Goal: Check status: Check status

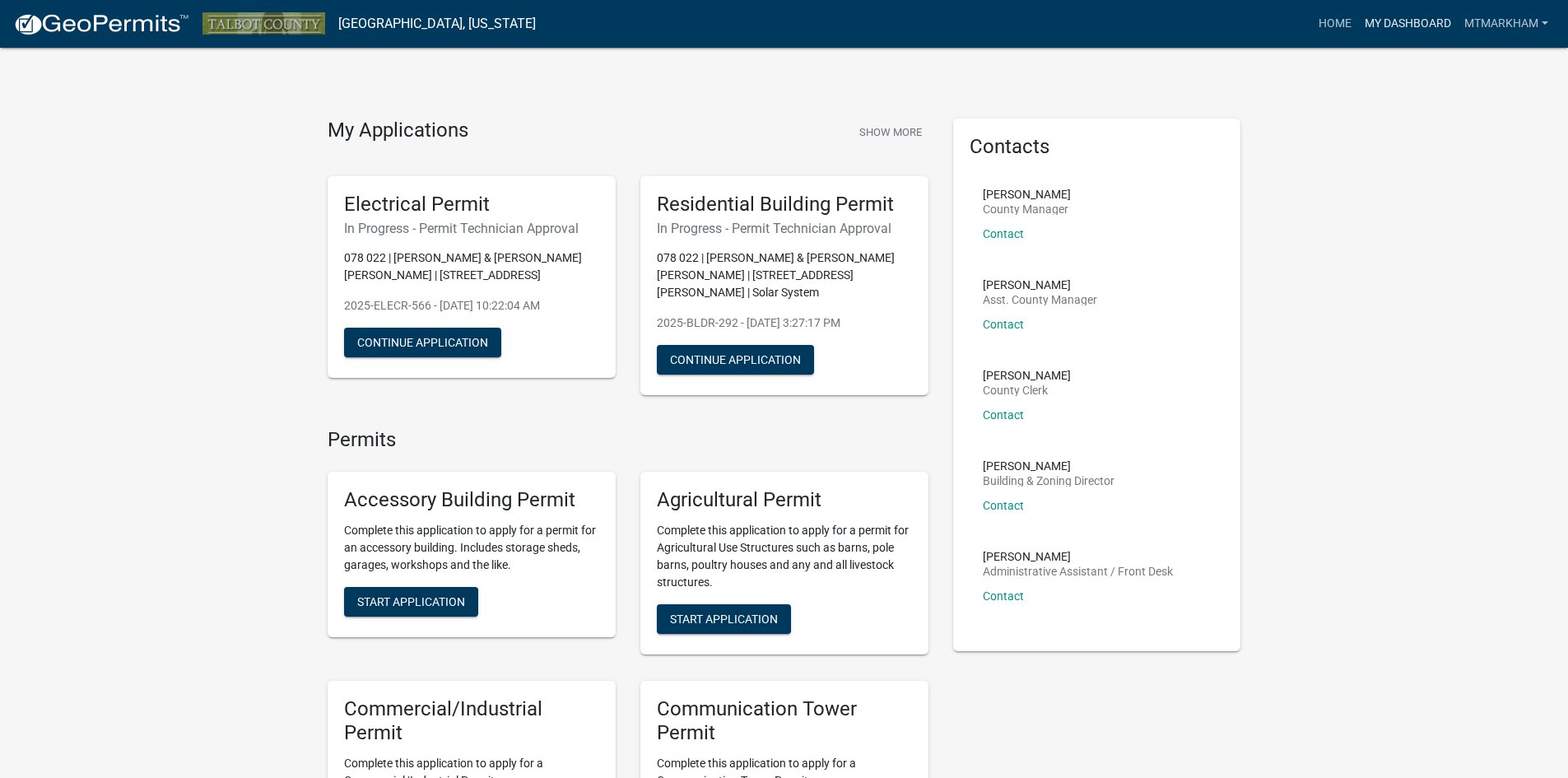
click at [1392, 31] on link "My Dashboard" at bounding box center [1408, 24] width 100 height 31
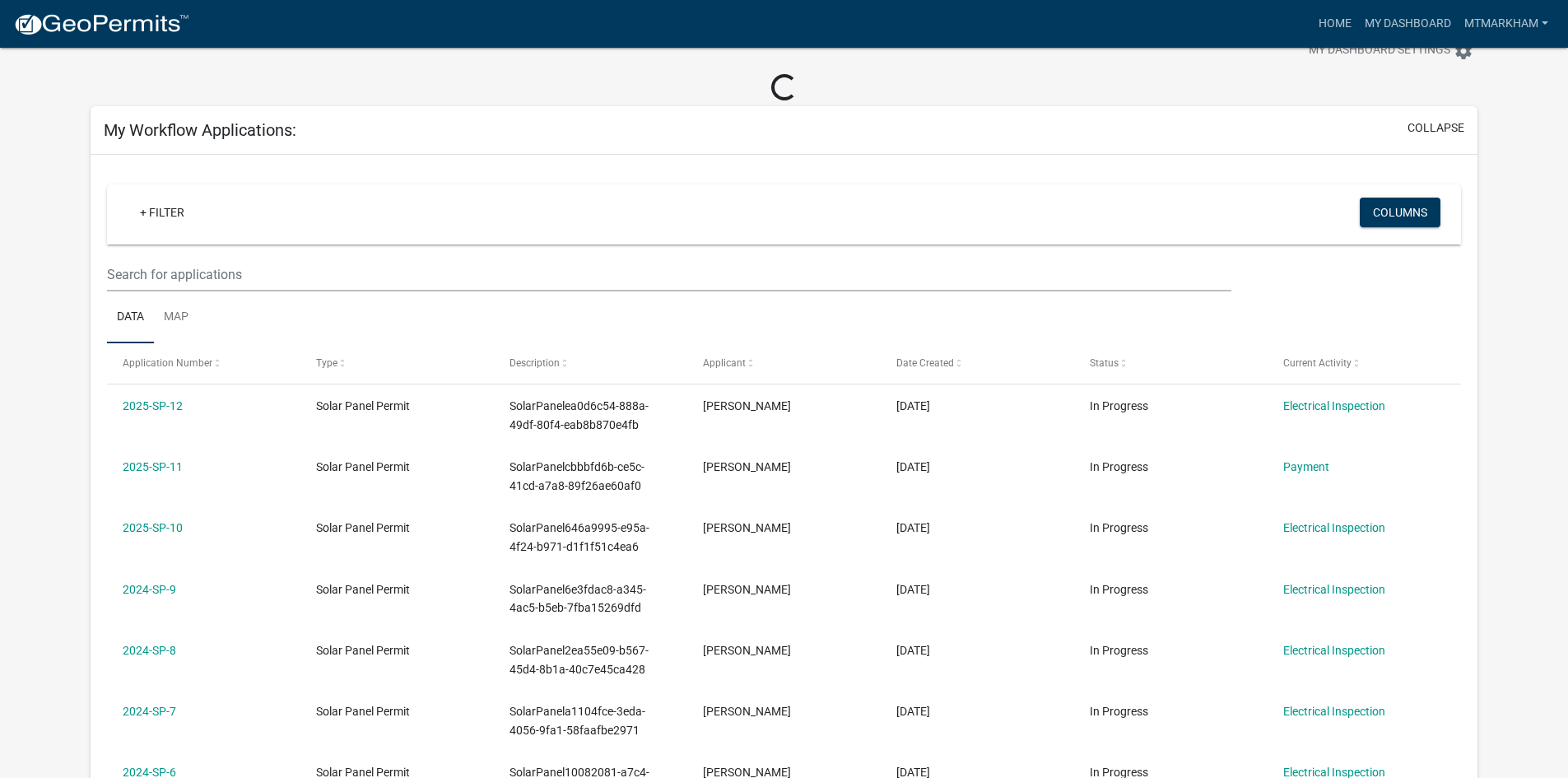
scroll to position [82, 0]
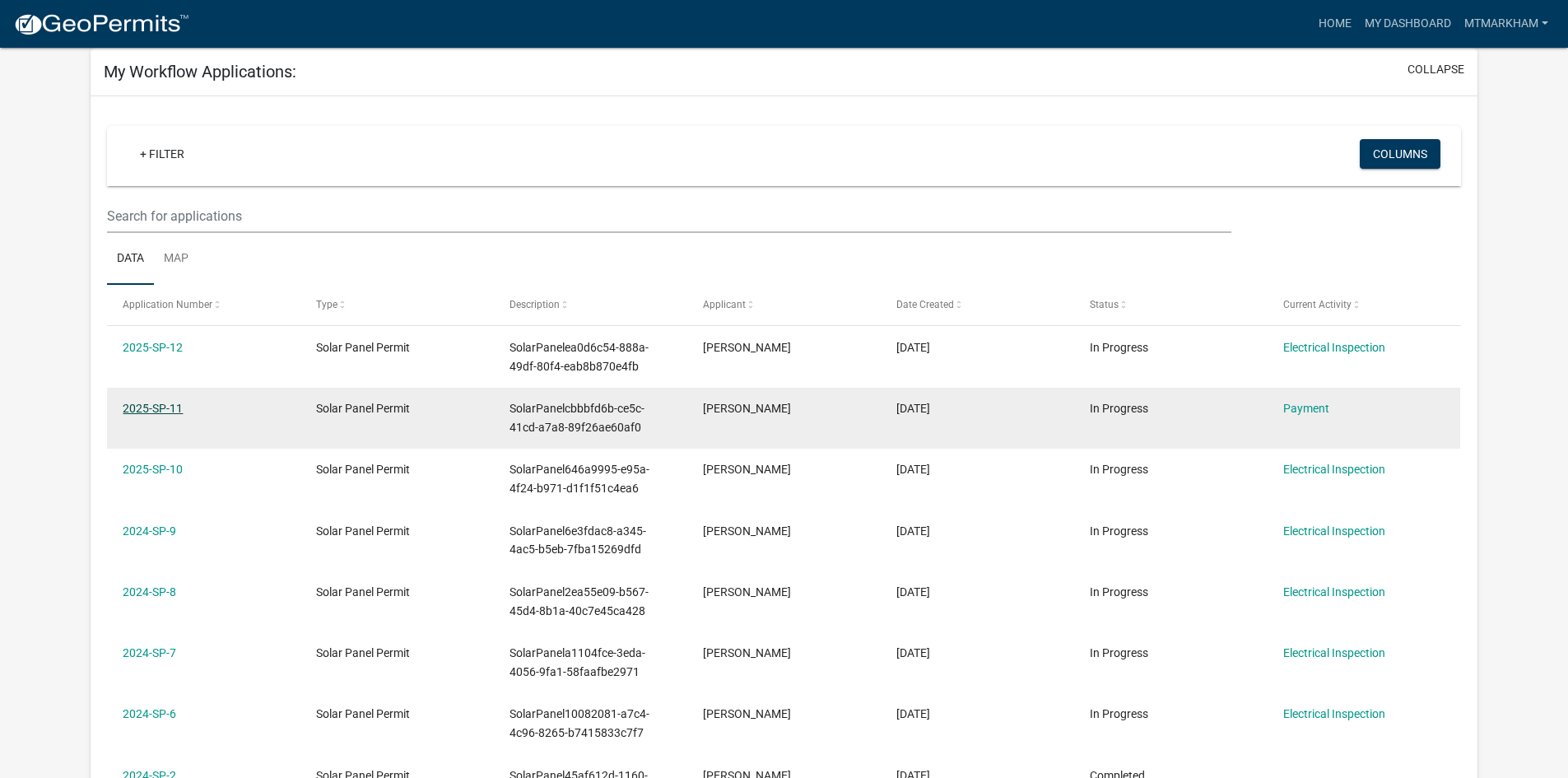
click at [147, 402] on link "2025-SP-11" at bounding box center [153, 408] width 60 height 13
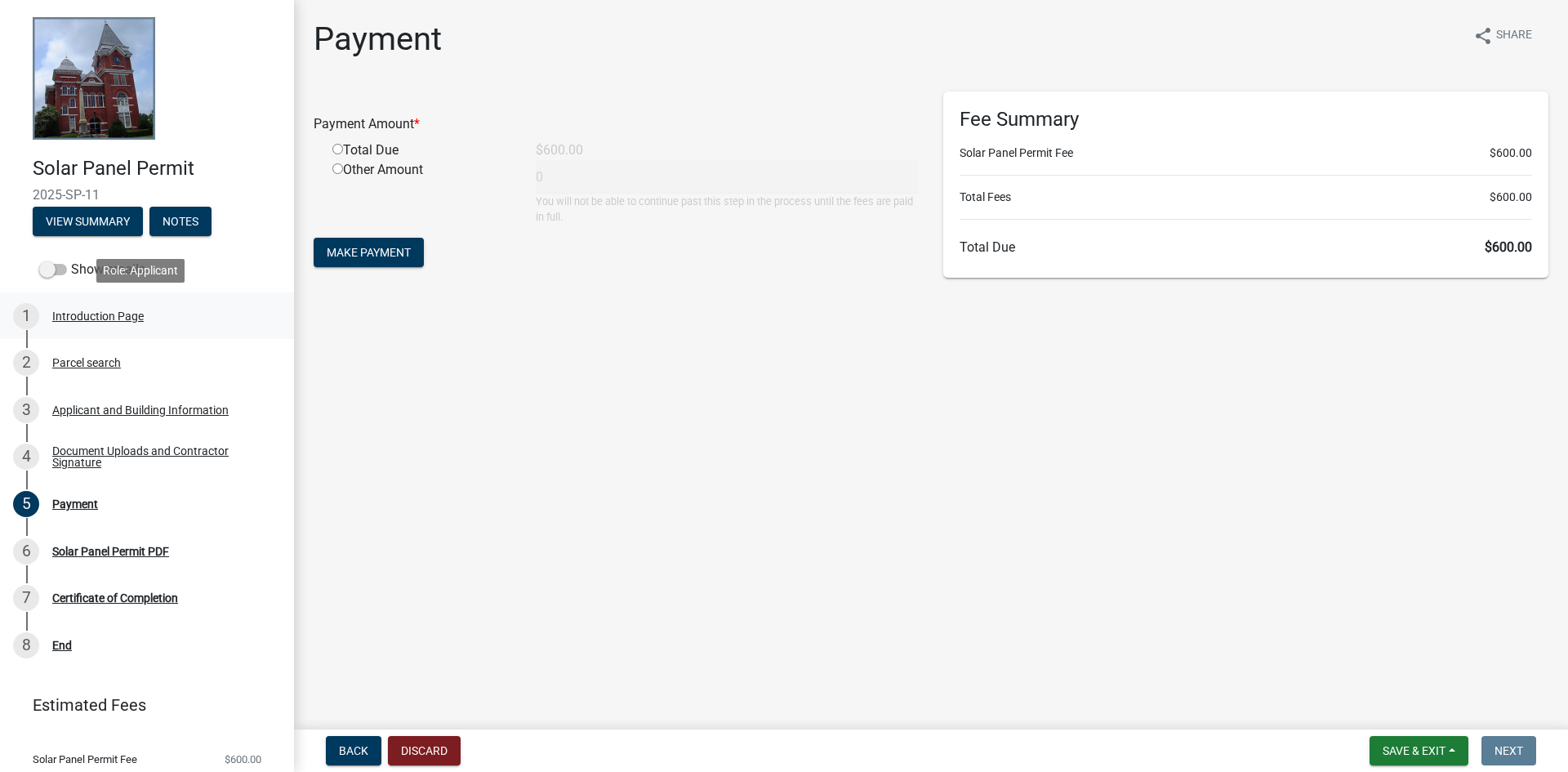
click at [107, 314] on div "Introduction Page" at bounding box center [98, 316] width 92 height 11
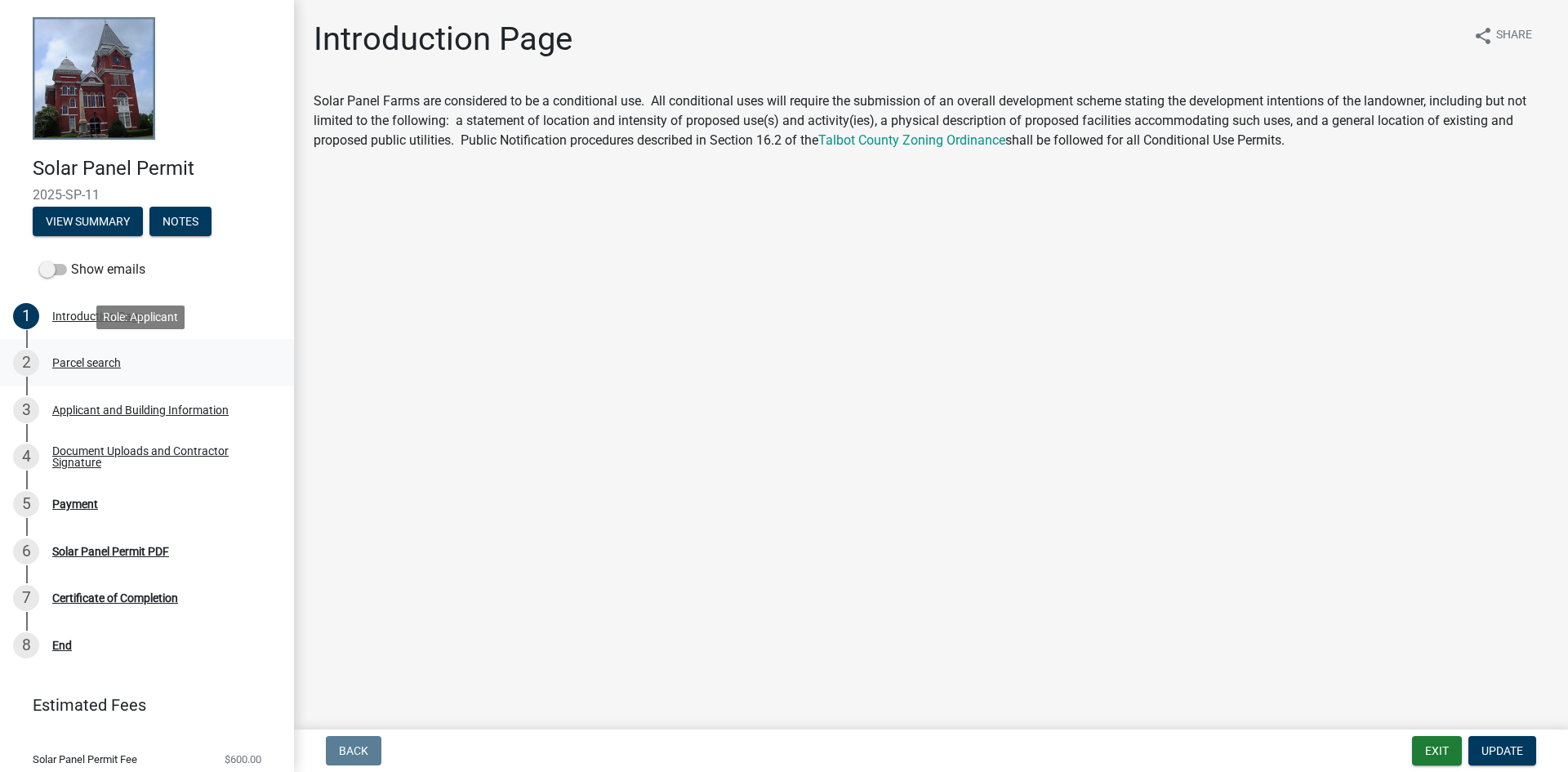
click at [89, 359] on div "Parcel search" at bounding box center [86, 363] width 69 height 11
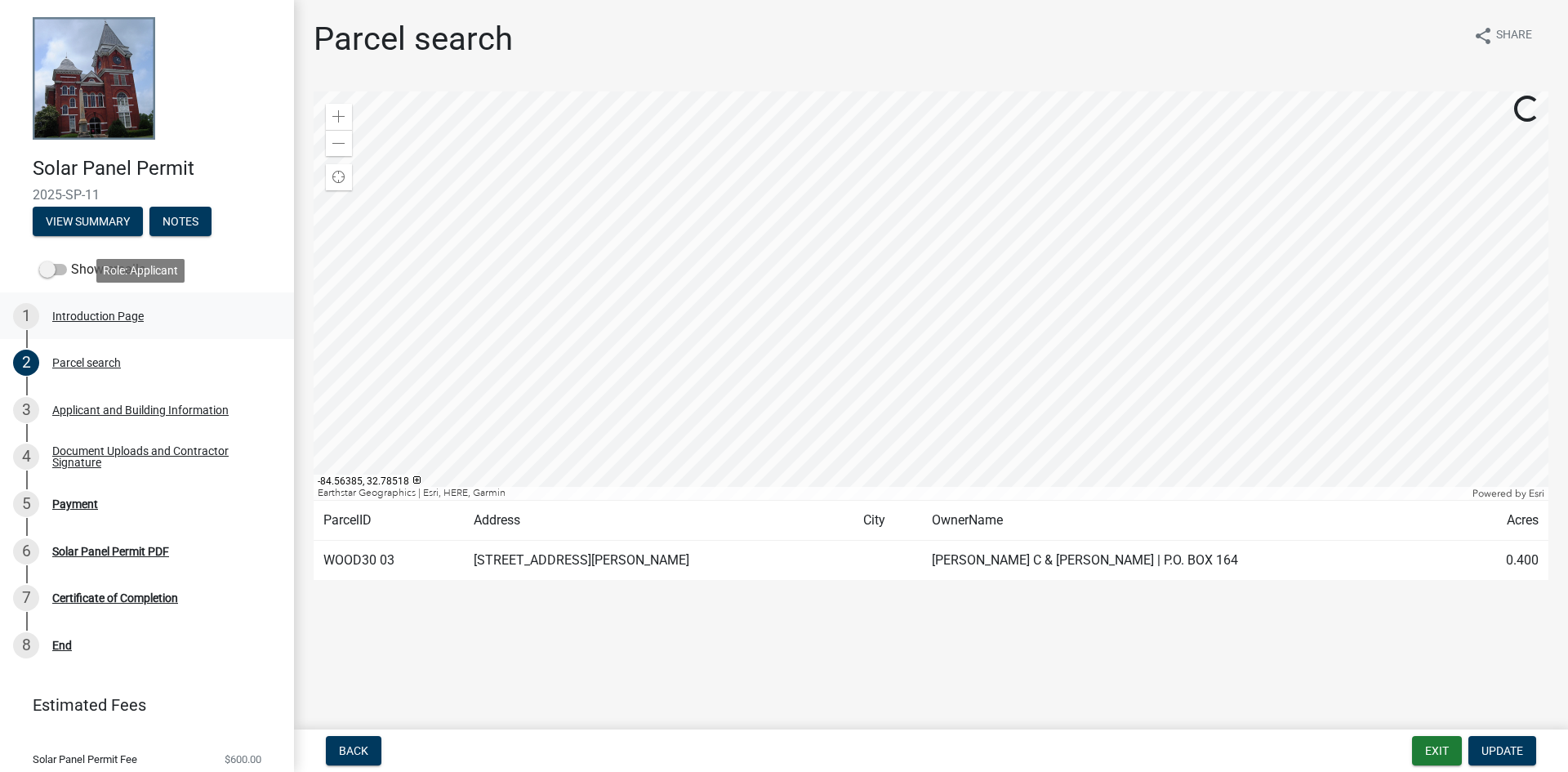
click at [77, 324] on div "1 Introduction Page" at bounding box center [140, 316] width 254 height 26
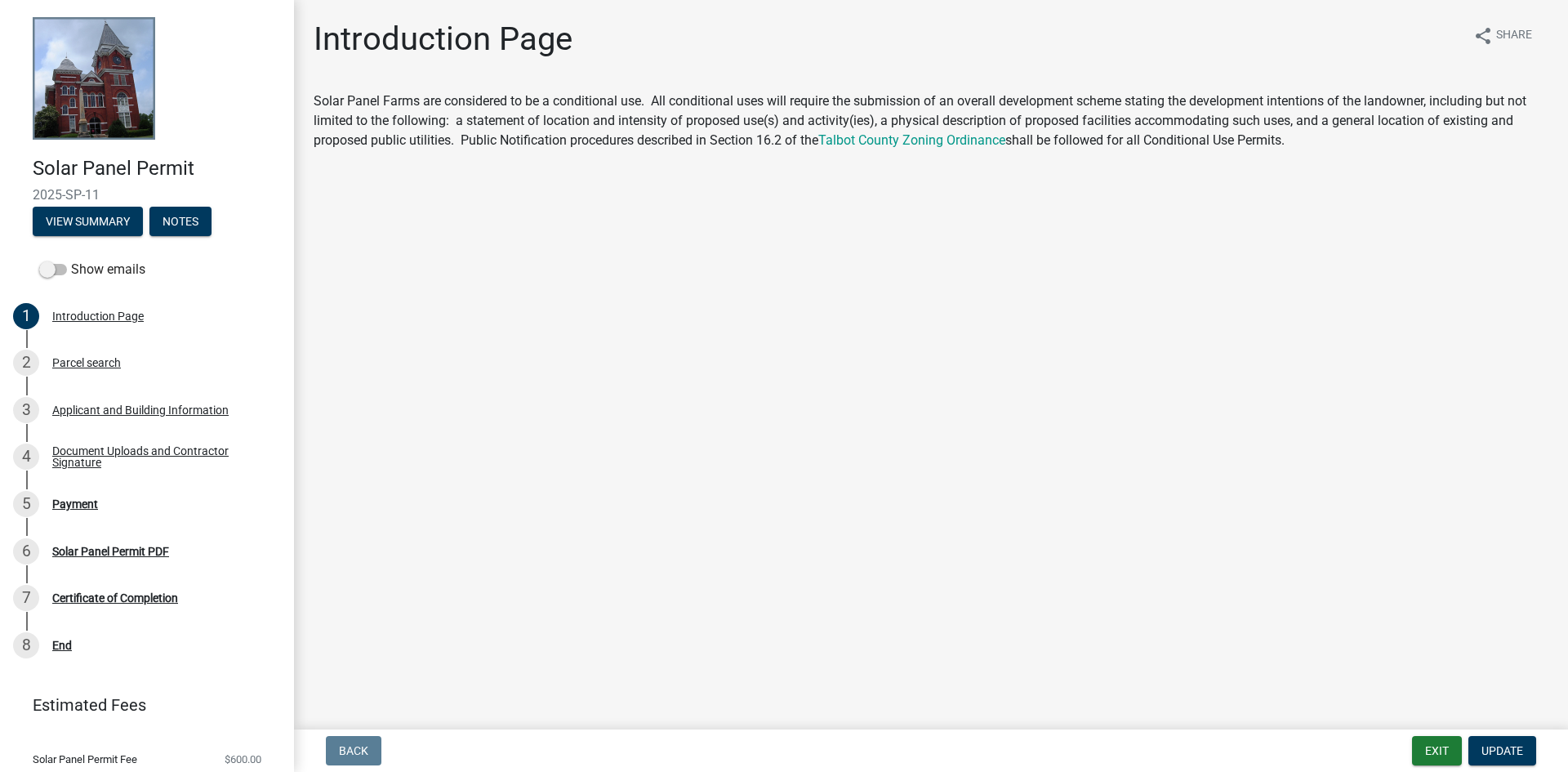
click at [63, 706] on link "Estimated Fees" at bounding box center [140, 706] width 254 height 33
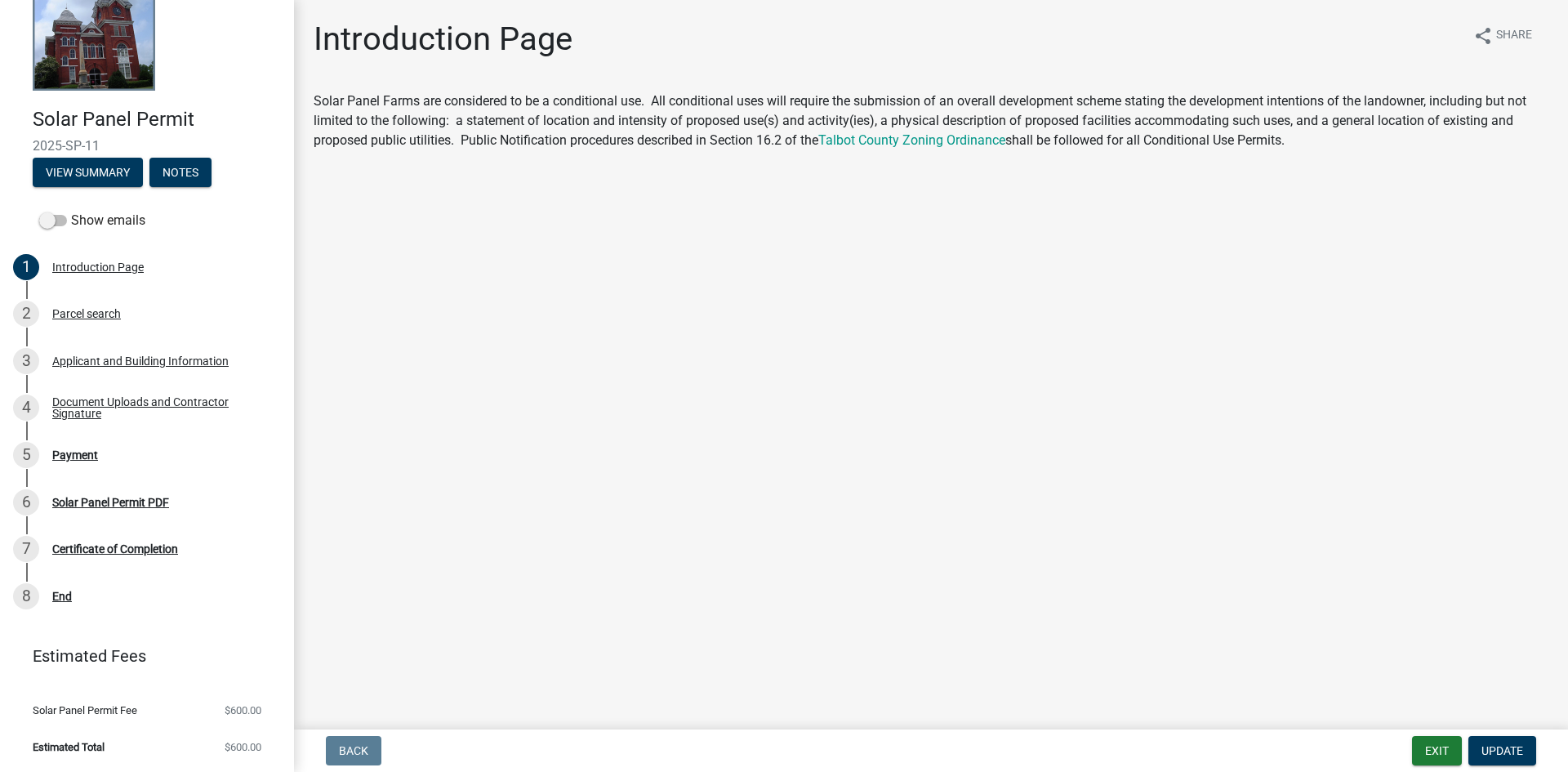
click at [192, 709] on li "Solar Panel Permit Fee $600.00" at bounding box center [147, 710] width 294 height 37
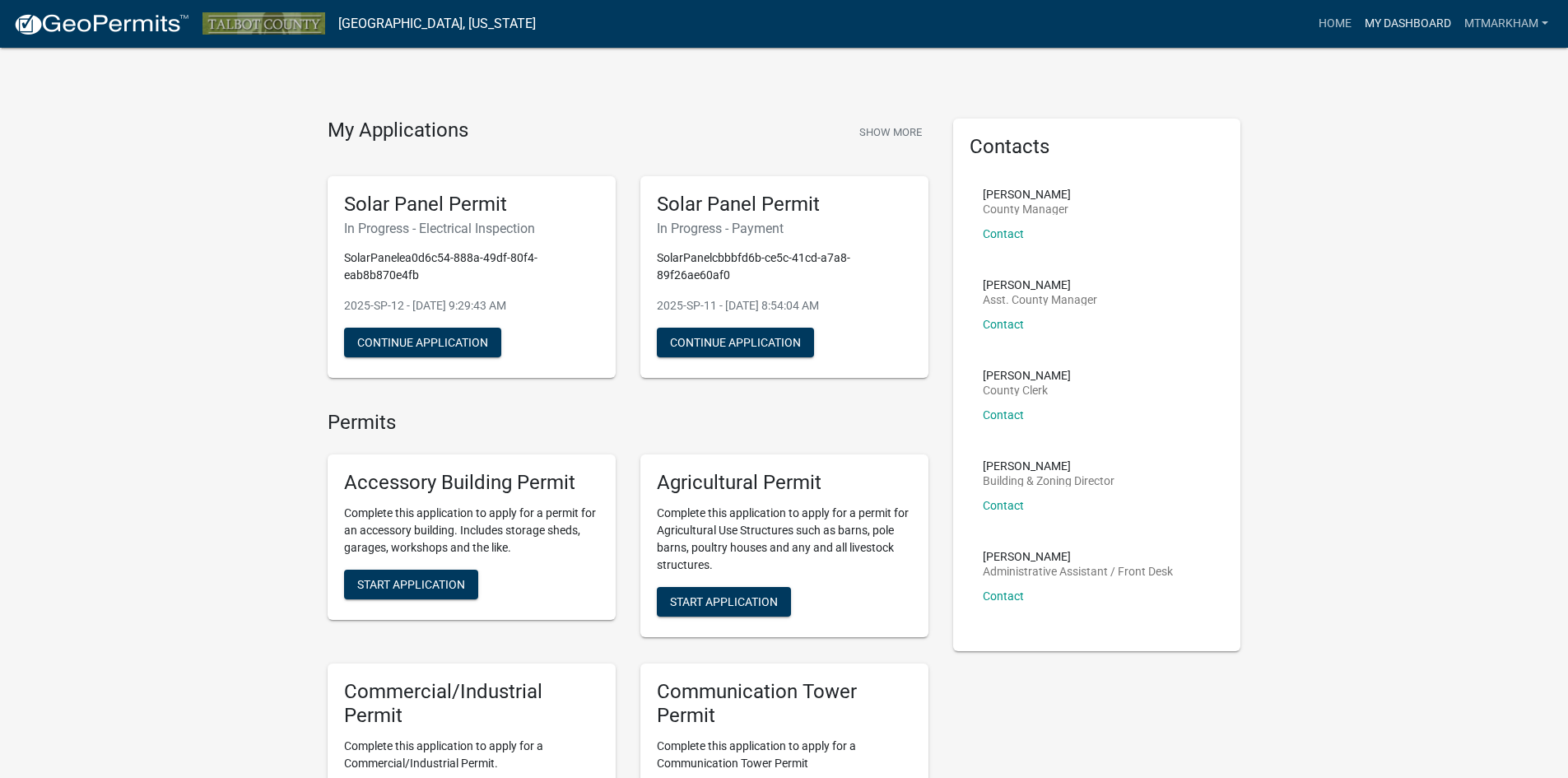
click at [1402, 20] on link "My Dashboard" at bounding box center [1408, 24] width 100 height 31
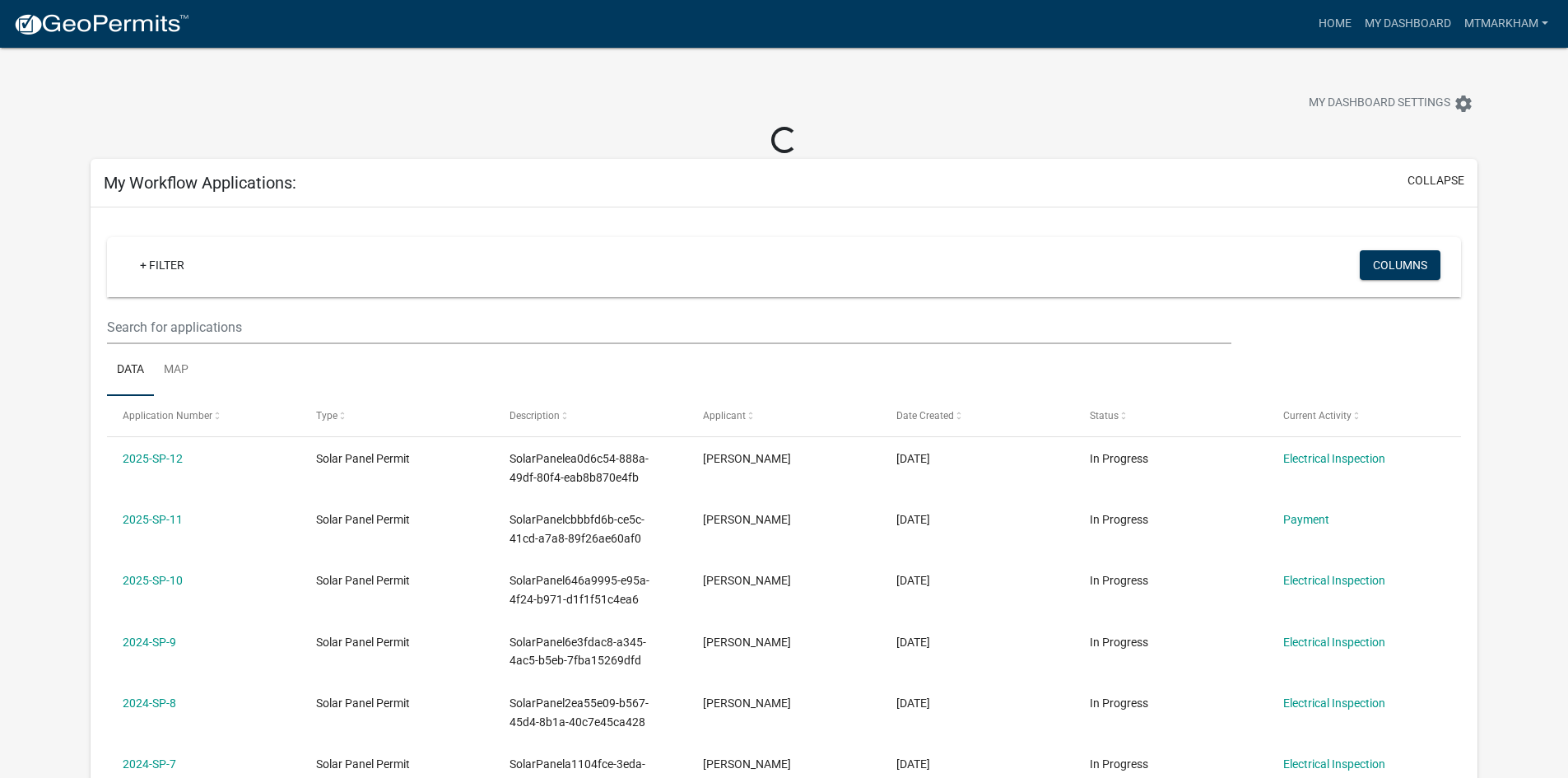
scroll to position [82, 0]
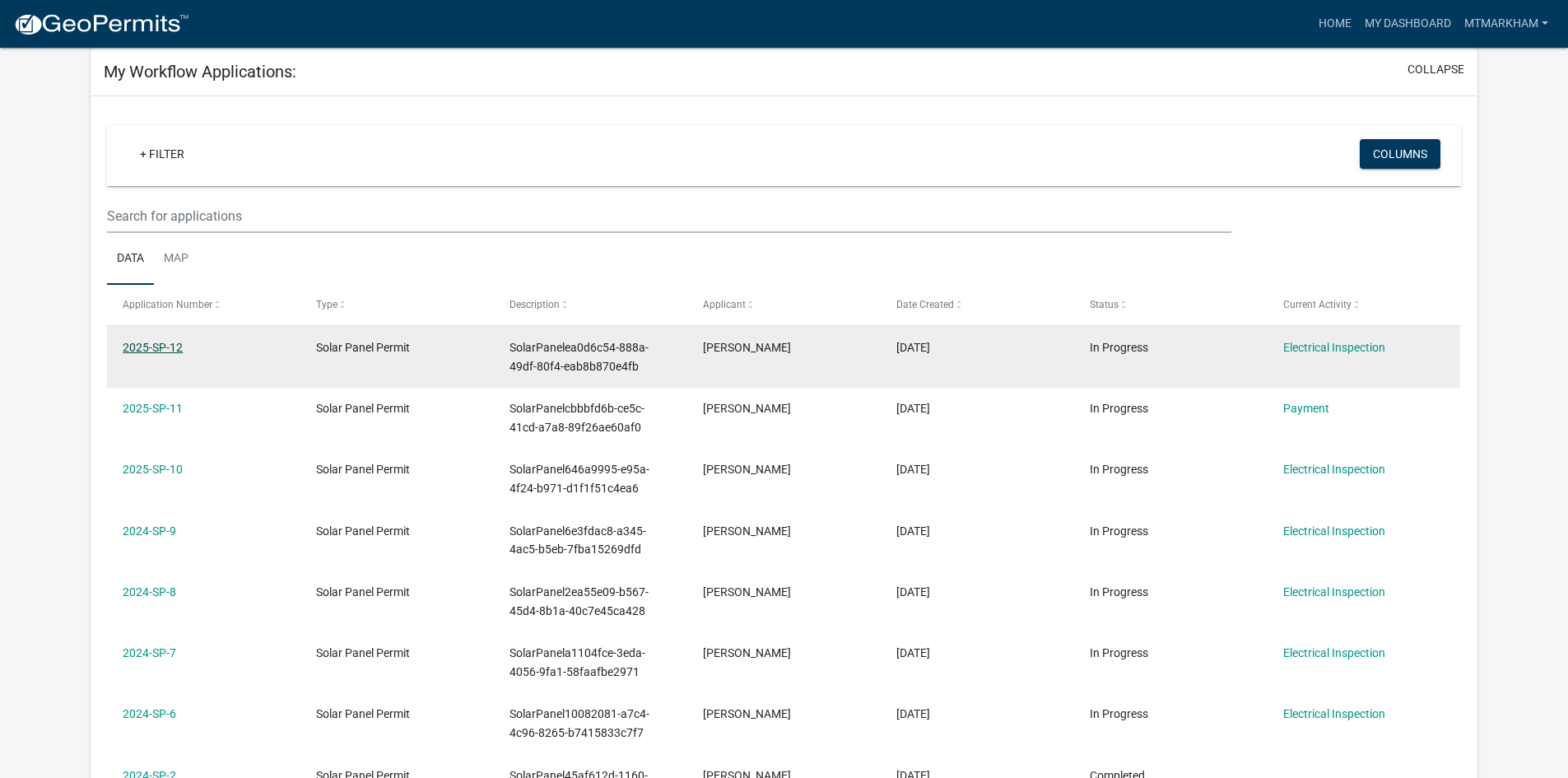
click at [177, 341] on link "2025-SP-12" at bounding box center [153, 347] width 60 height 13
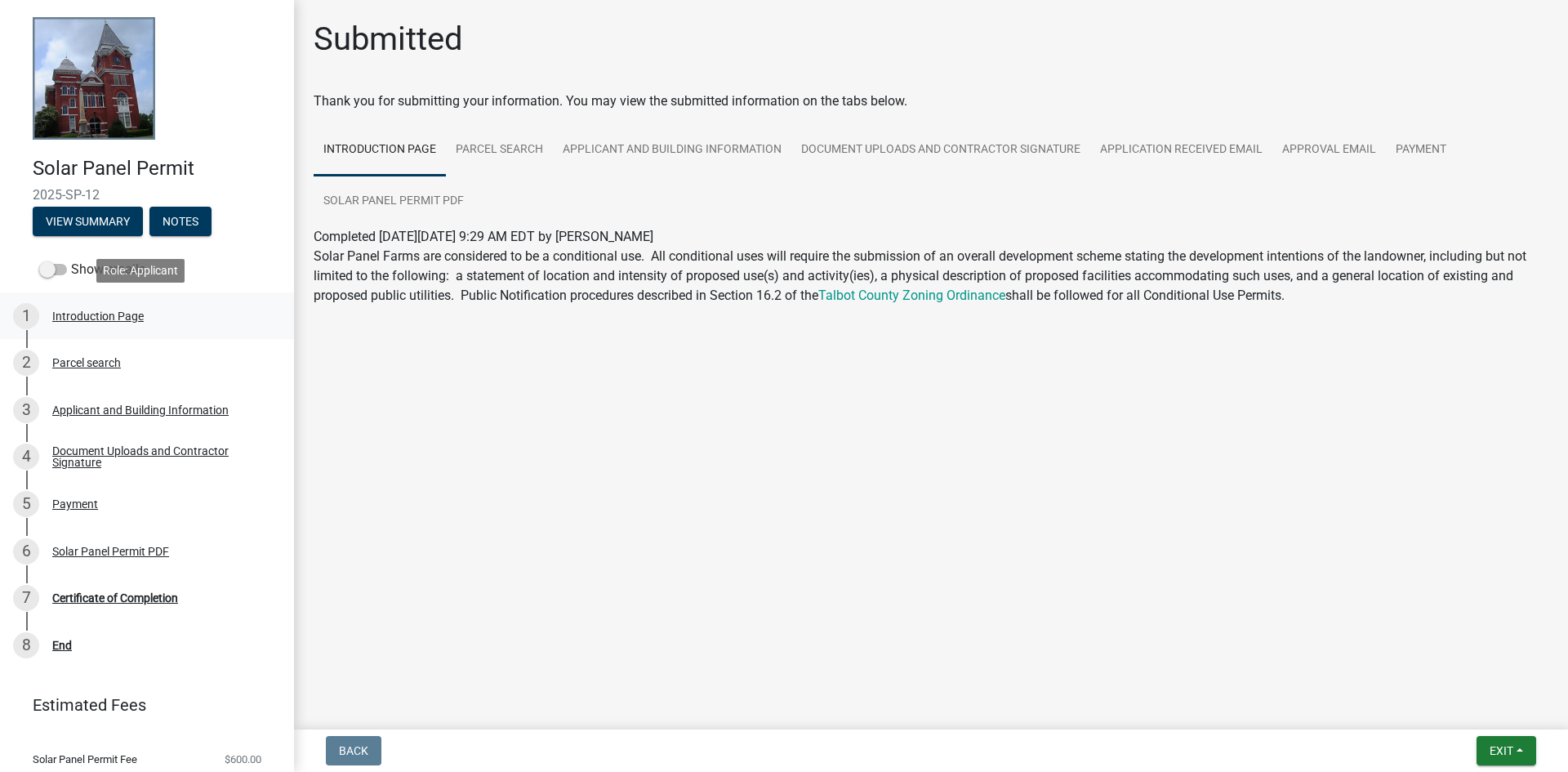
click at [127, 322] on div "Introduction Page" at bounding box center [98, 316] width 92 height 11
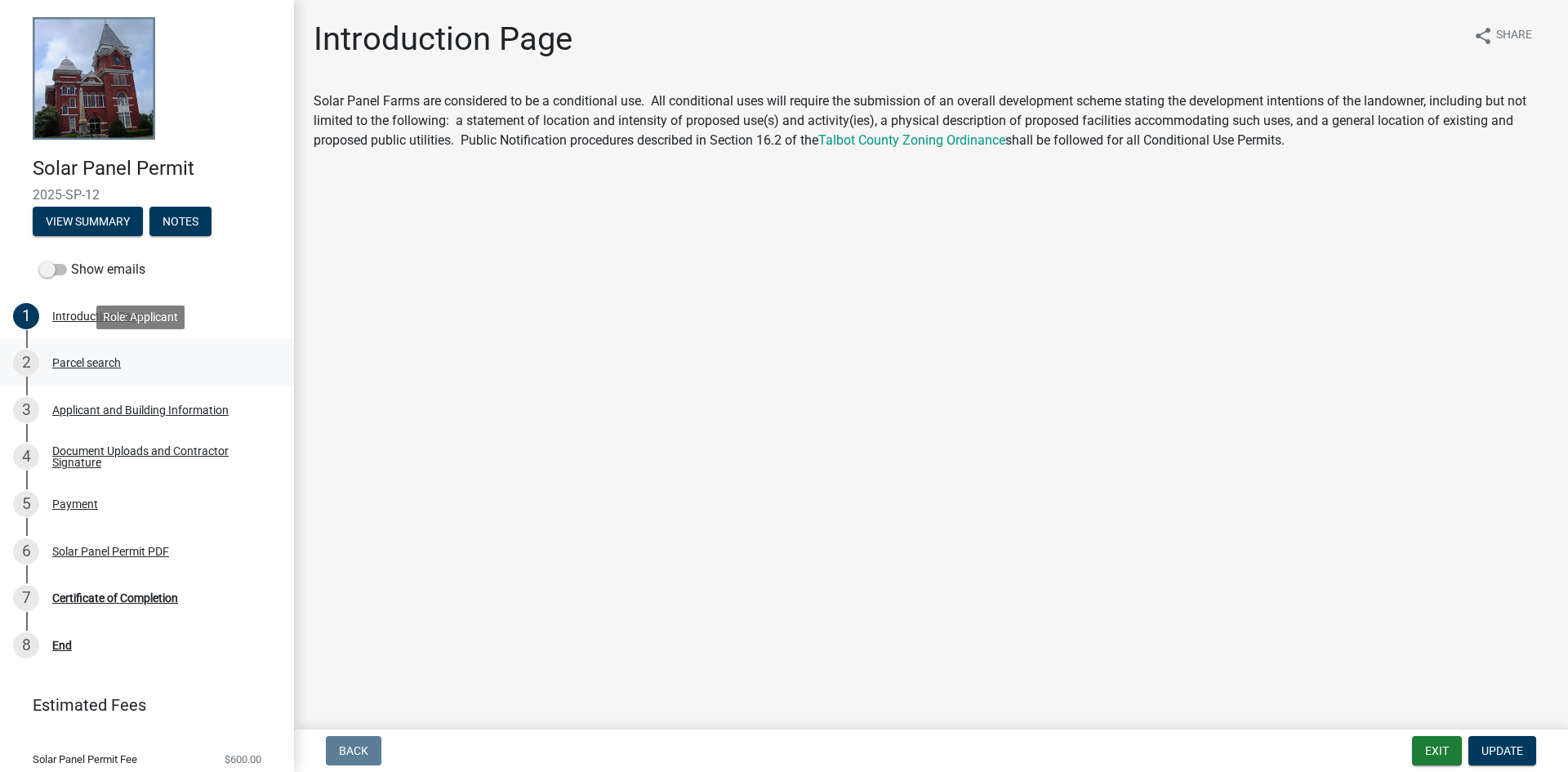
click at [110, 370] on div "2 Parcel search" at bounding box center [140, 363] width 254 height 26
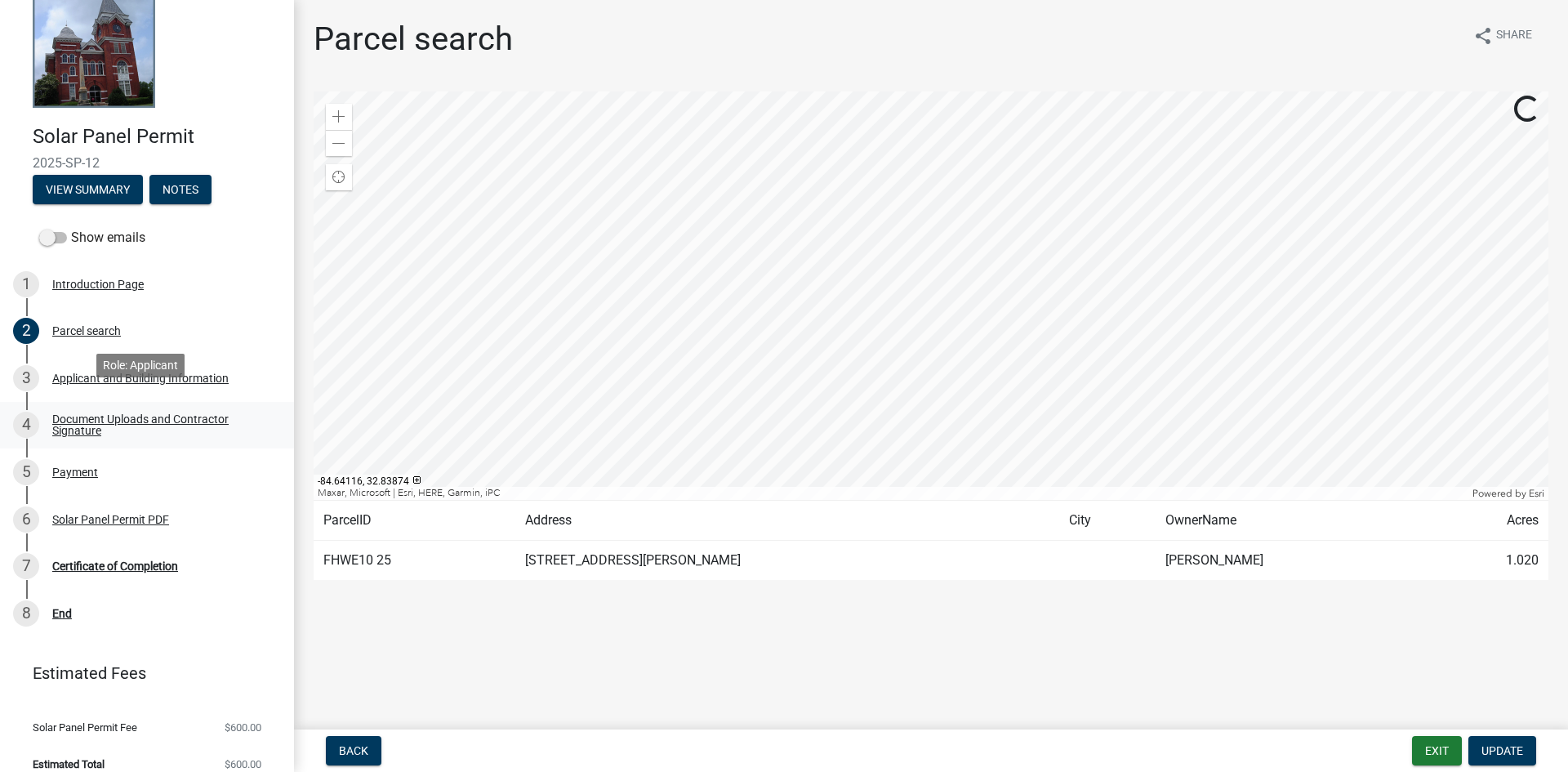
scroll to position [49, 0]
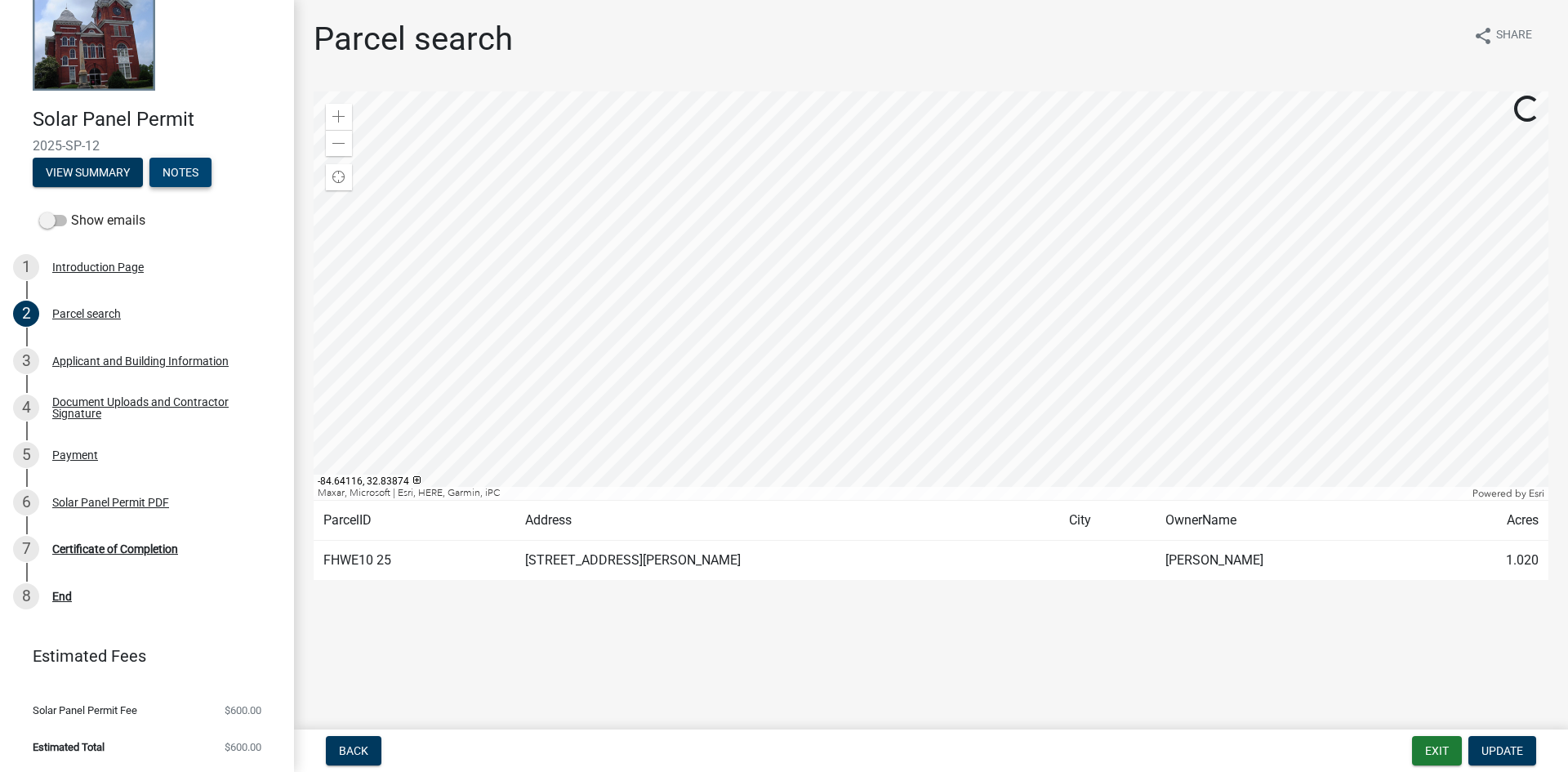
click at [174, 174] on button "Notes" at bounding box center [181, 173] width 62 height 29
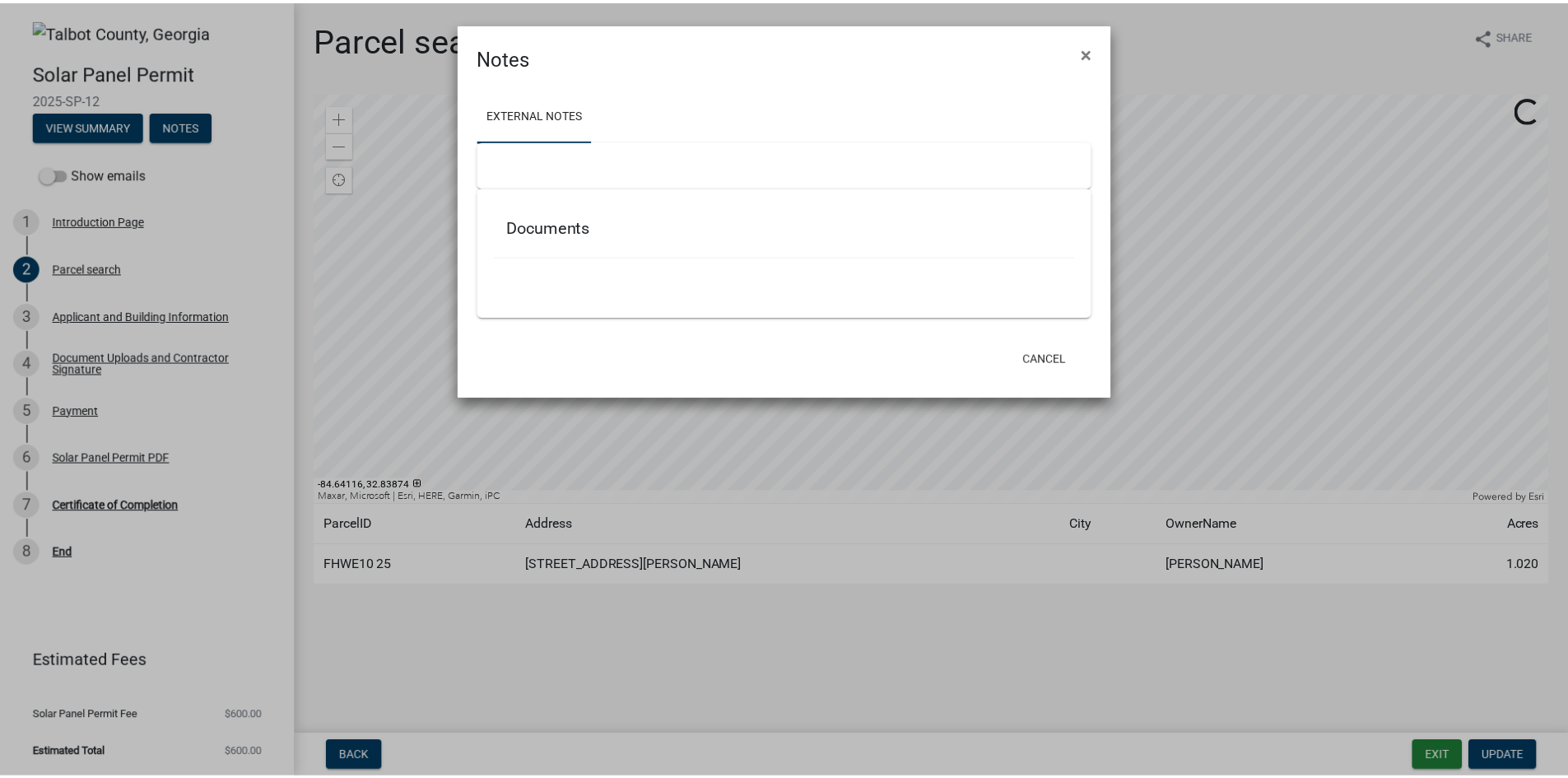
scroll to position [0, 0]
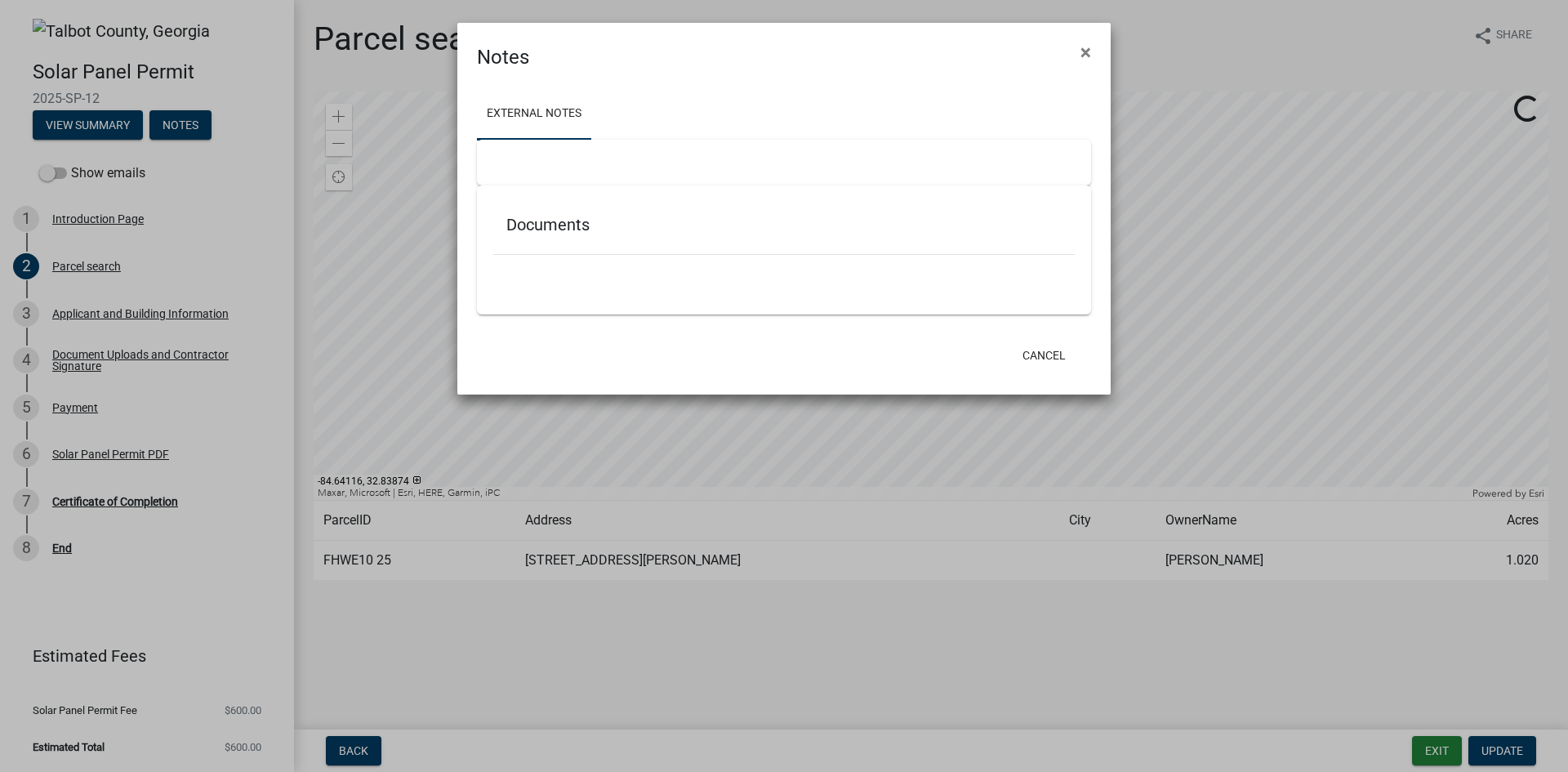
click at [92, 122] on ngb-modal-window "Notes × External Notes Documents Cancel" at bounding box center [784, 386] width 1568 height 772
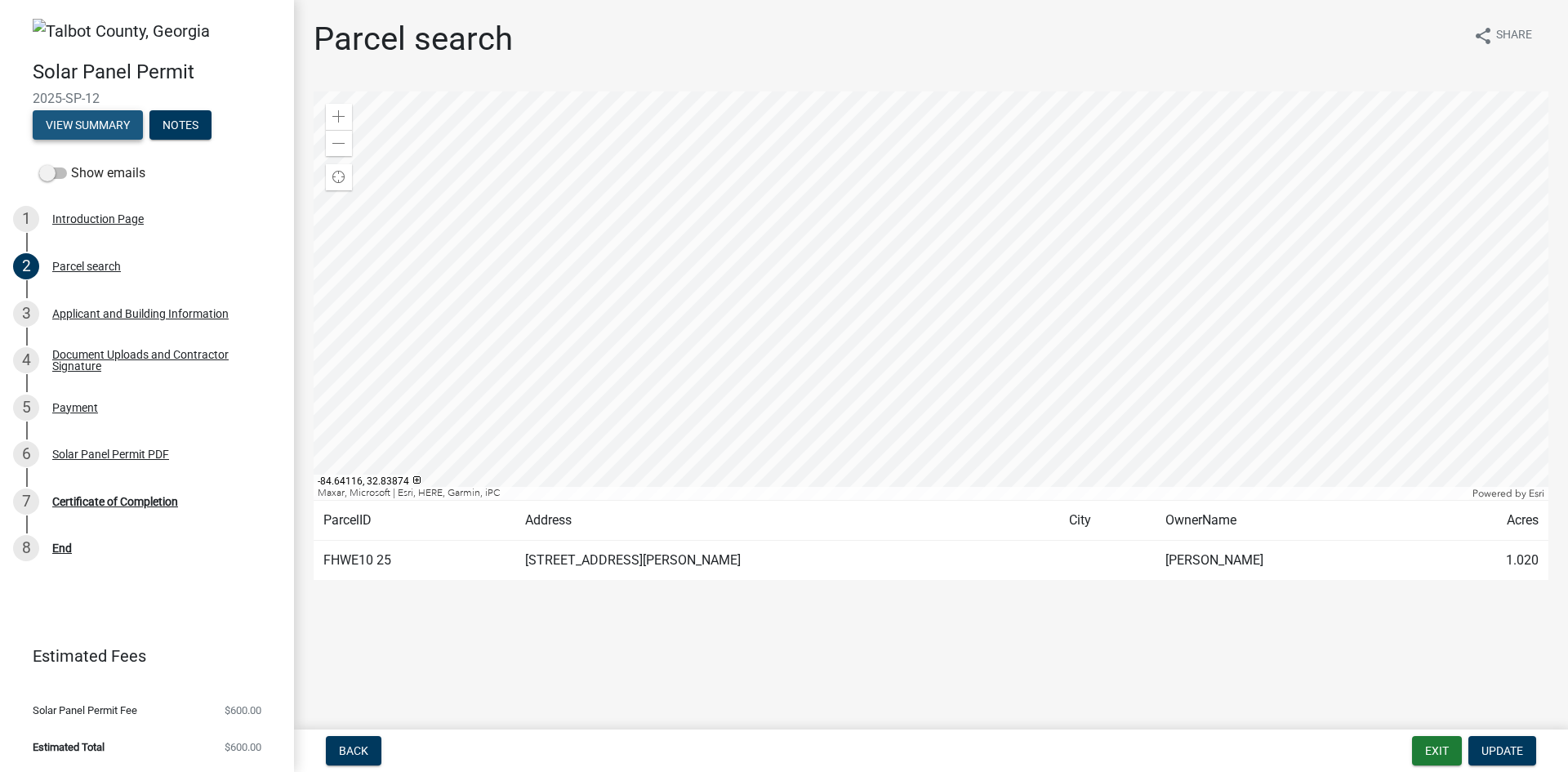
click at [92, 122] on button "View Summary" at bounding box center [88, 125] width 110 height 29
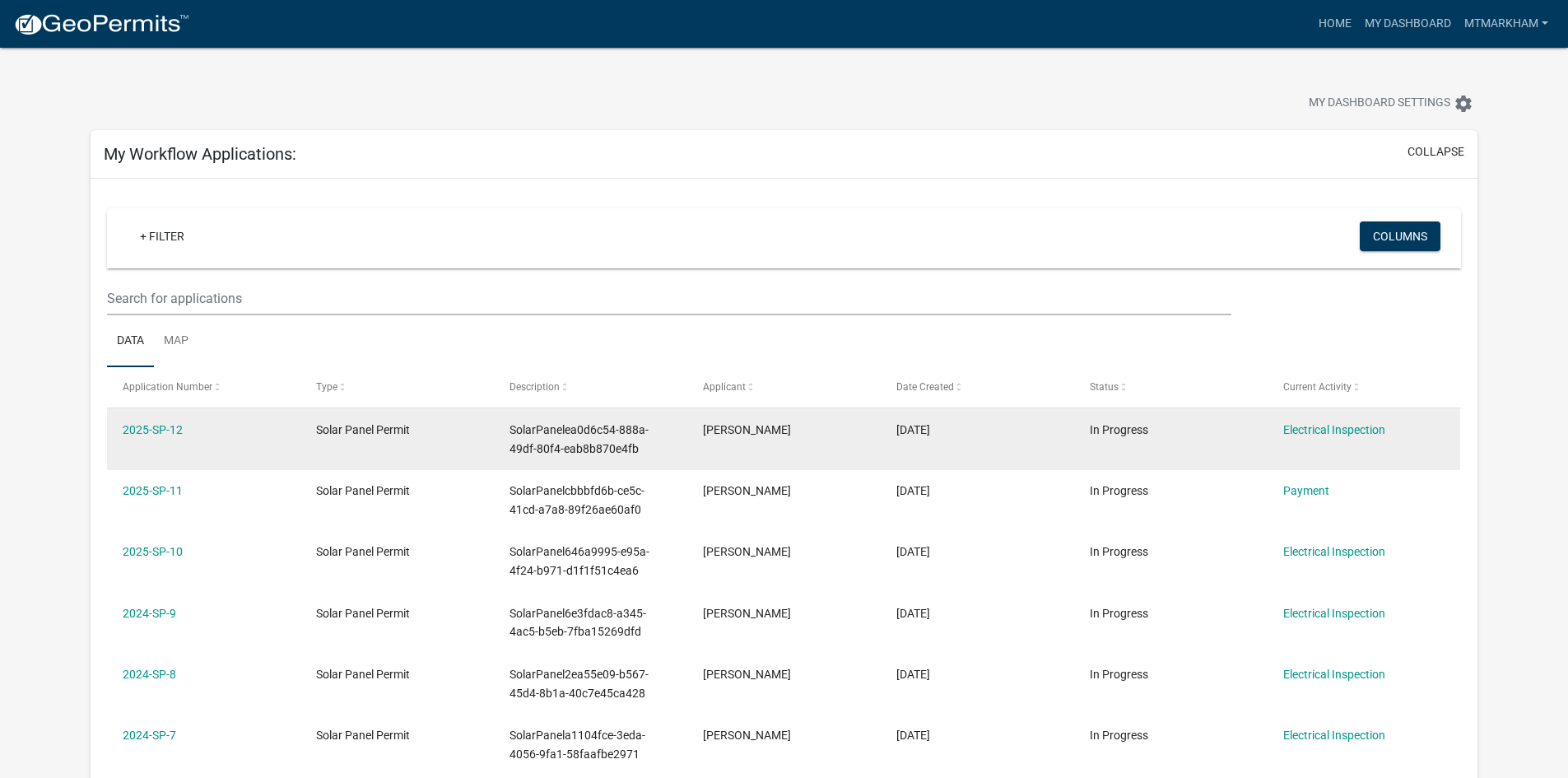
click at [151, 461] on datatable-body-cell "2025-SP-12" at bounding box center [204, 439] width 193 height 61
drag, startPoint x: 1148, startPoint y: 434, endPoint x: 1086, endPoint y: 437, distance: 62.1
click at [1086, 437] on datatable-body-cell "In Progress" at bounding box center [1170, 439] width 193 height 61
copy span "In Progress"
